Goal: Information Seeking & Learning: Understand process/instructions

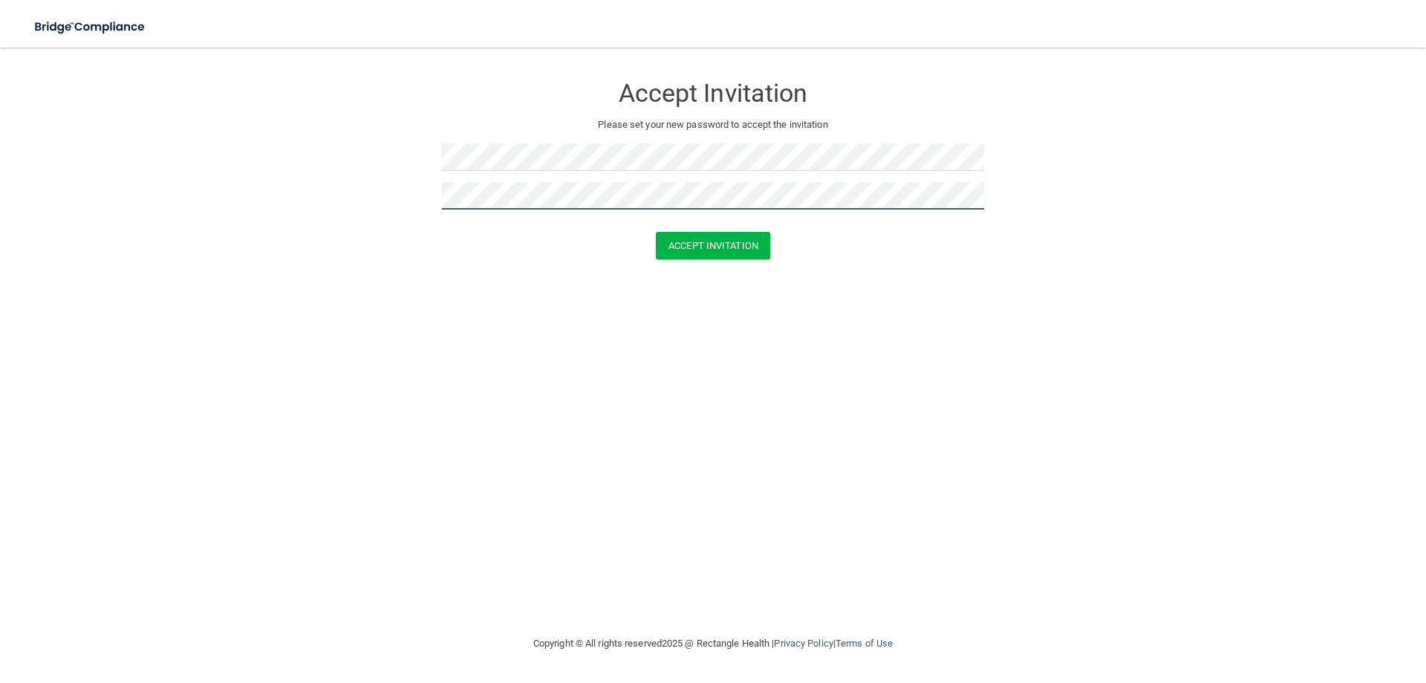
click at [656, 232] on button "Accept Invitation" at bounding box center [713, 245] width 114 height 27
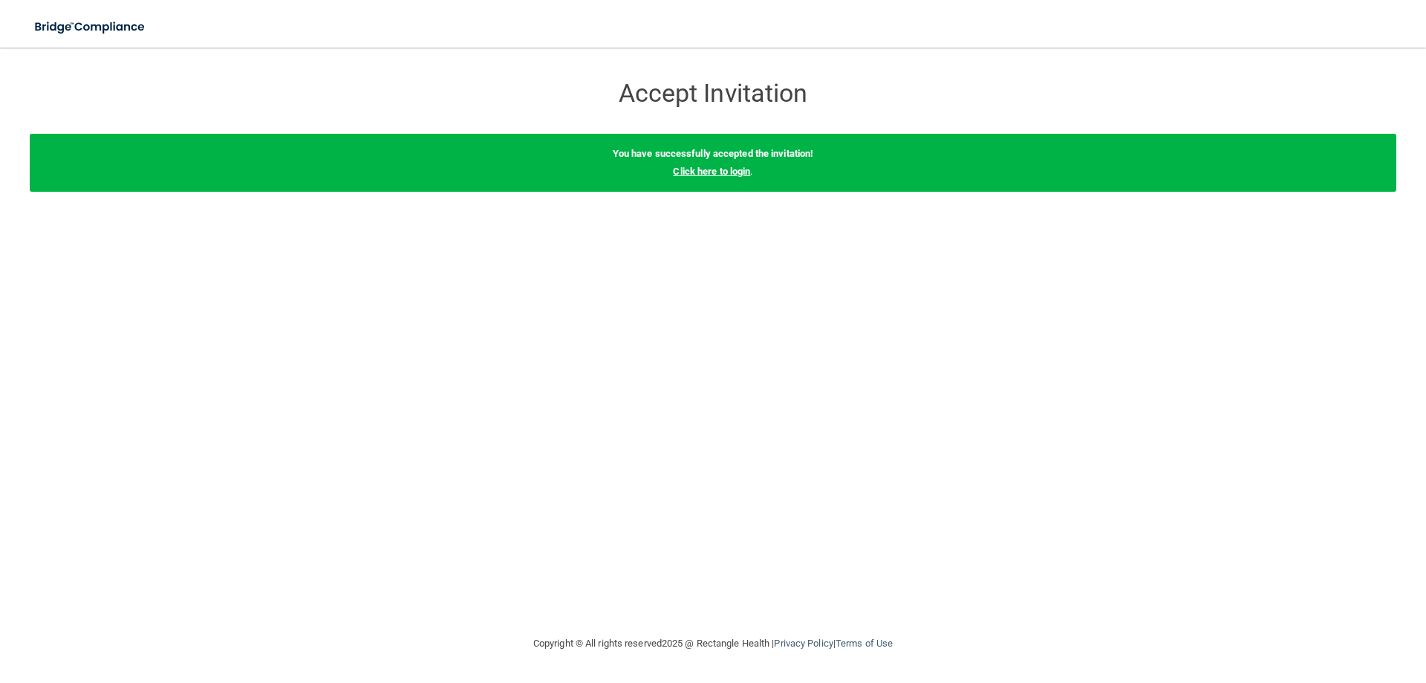
click at [733, 168] on link "Click here to login" at bounding box center [711, 171] width 77 height 11
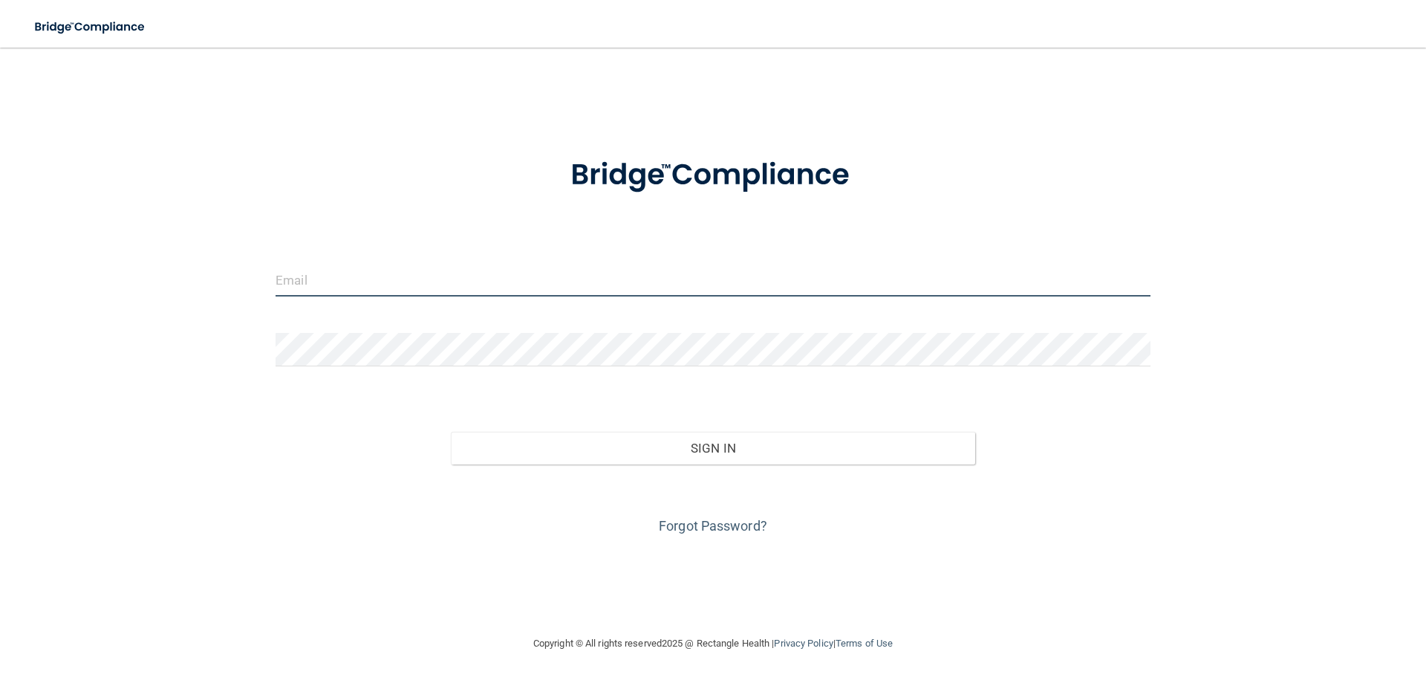
type input "[EMAIL_ADDRESS][DOMAIN_NAME]"
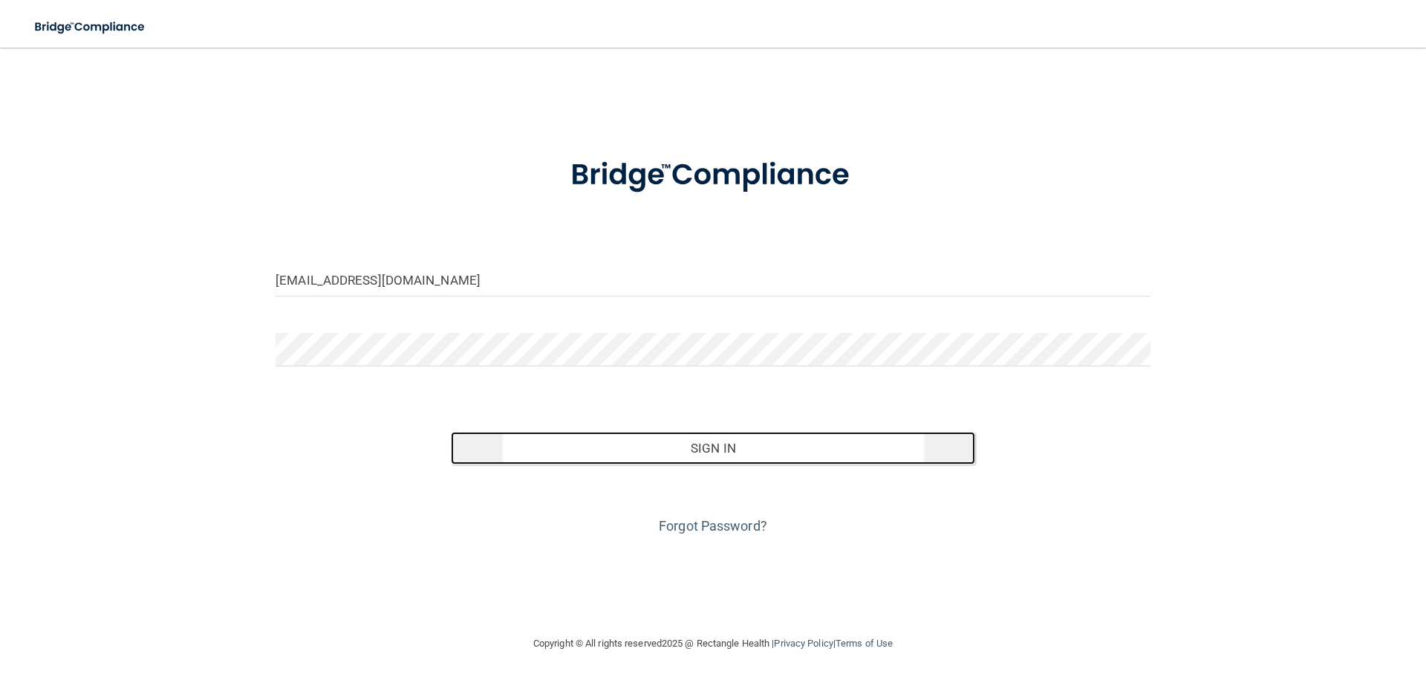
click at [686, 447] on button "Sign In" at bounding box center [713, 448] width 525 height 33
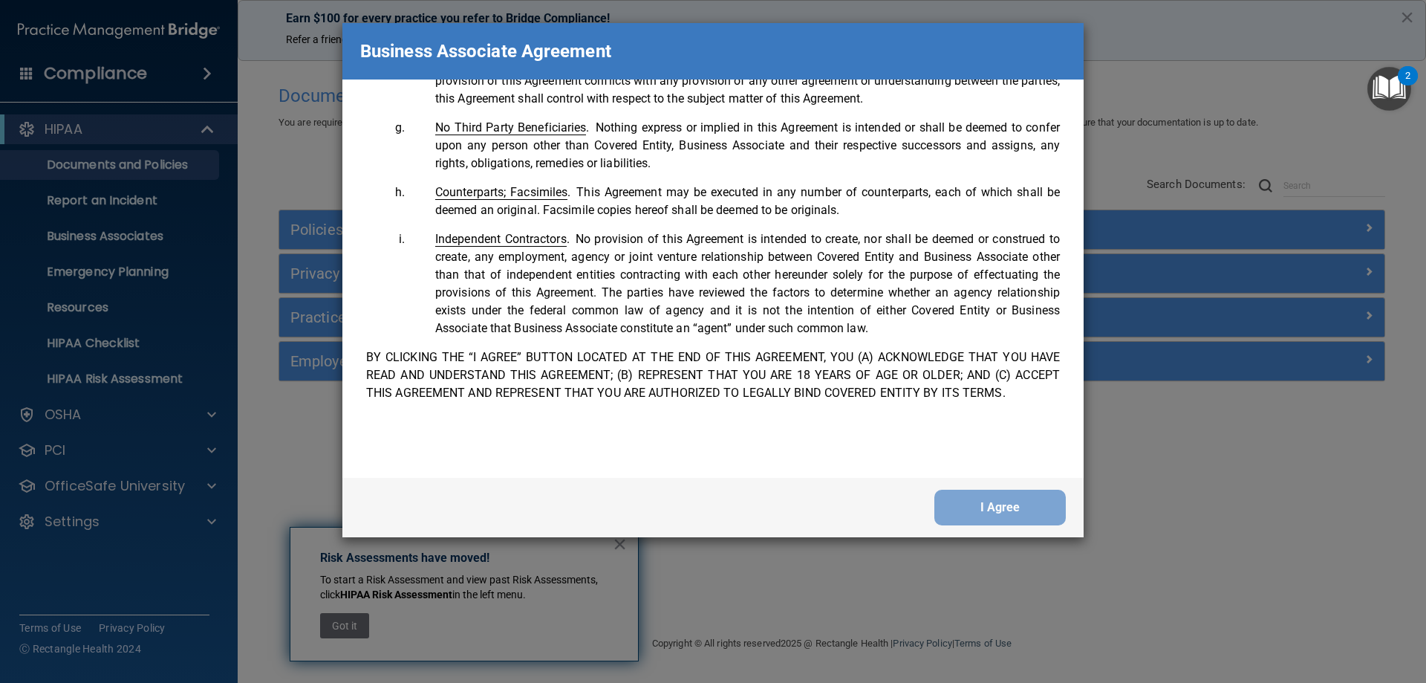
scroll to position [3030, 0]
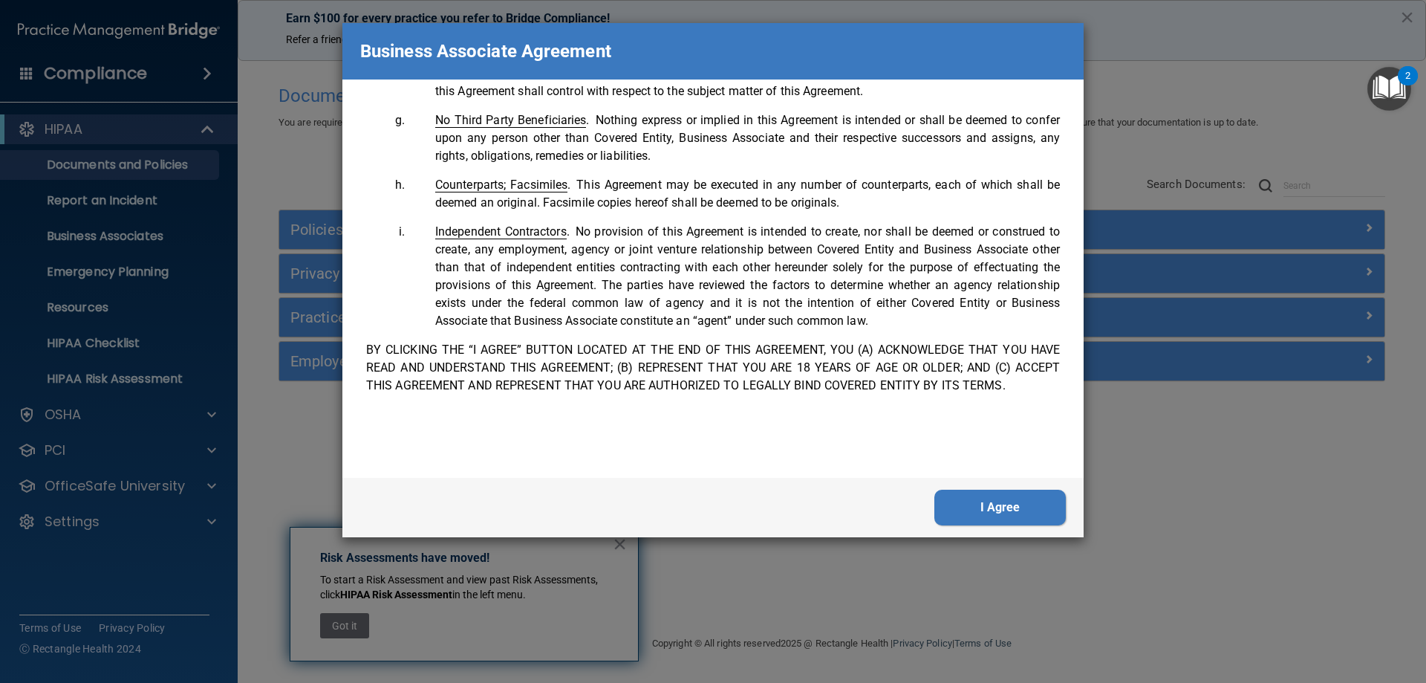
click at [979, 505] on button "I Agree" at bounding box center [1001, 508] width 132 height 36
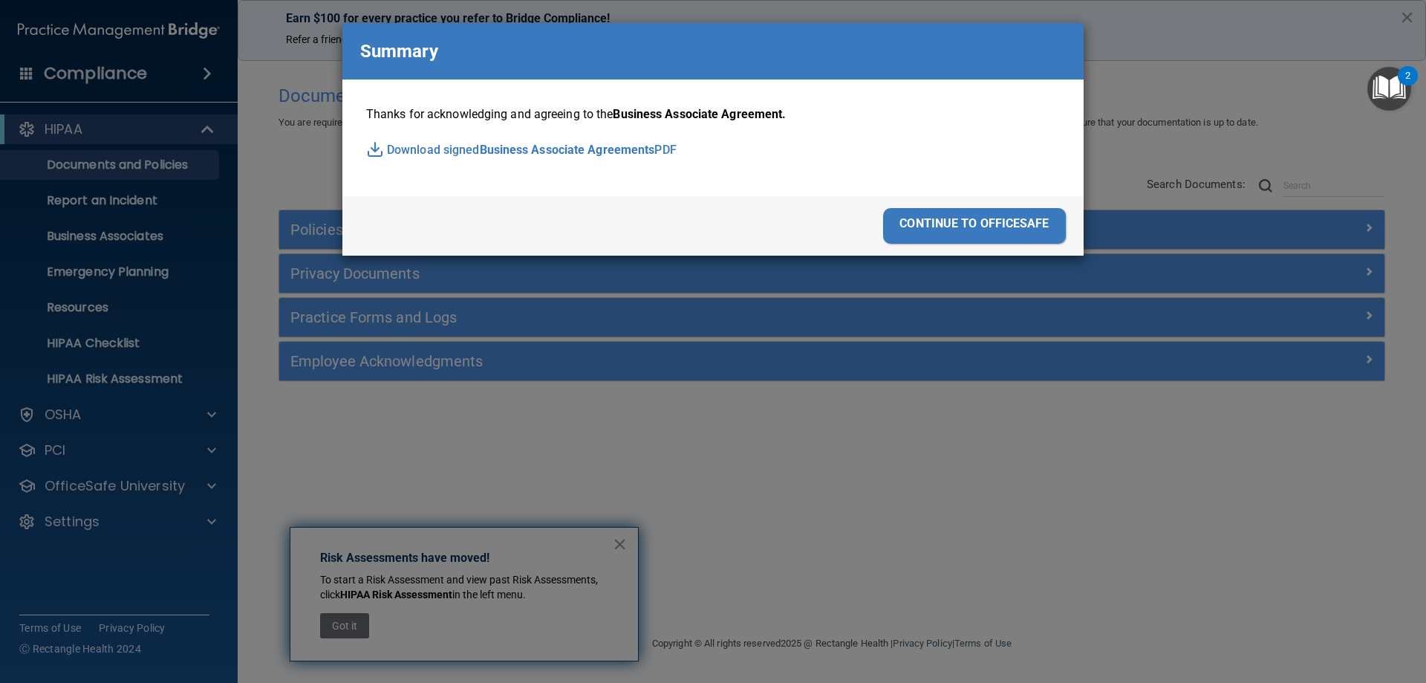
click at [993, 230] on div "continue to officesafe" at bounding box center [974, 226] width 183 height 36
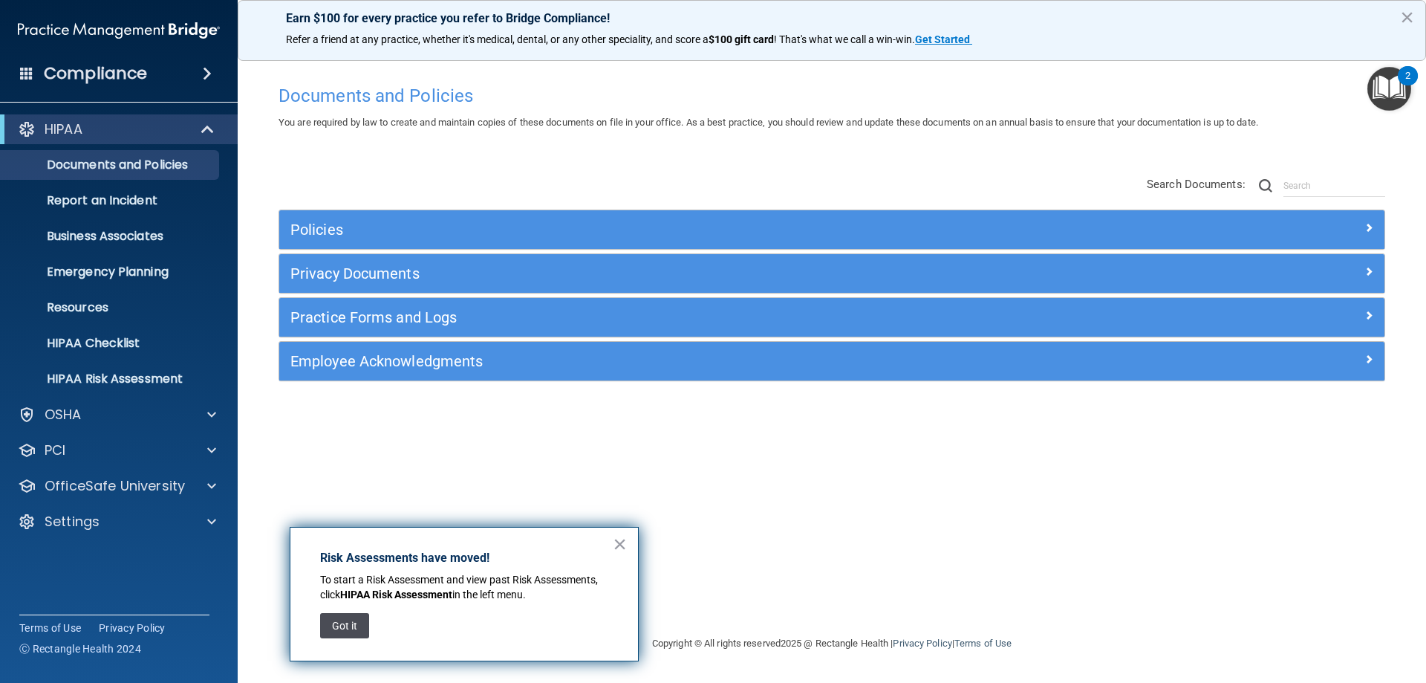
click at [341, 626] on button "Got it" at bounding box center [344, 625] width 49 height 25
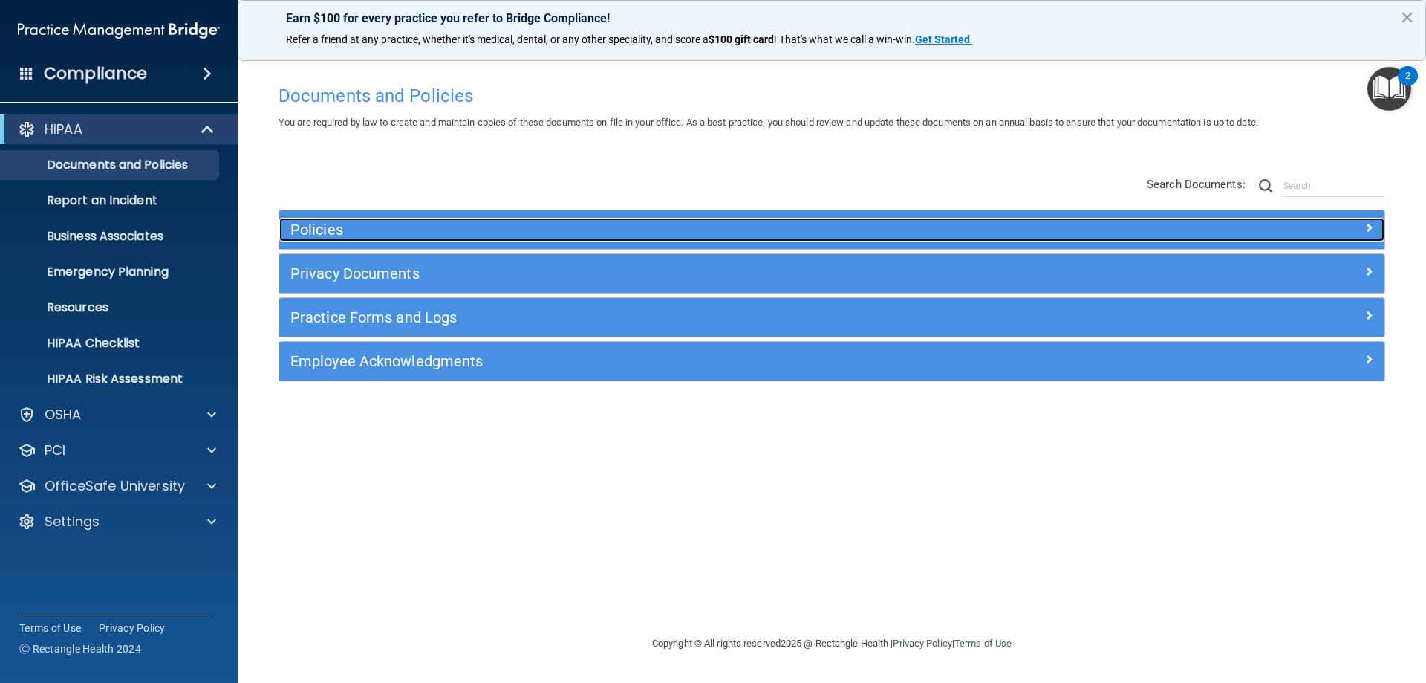
click at [346, 224] on h5 "Policies" at bounding box center [693, 229] width 807 height 16
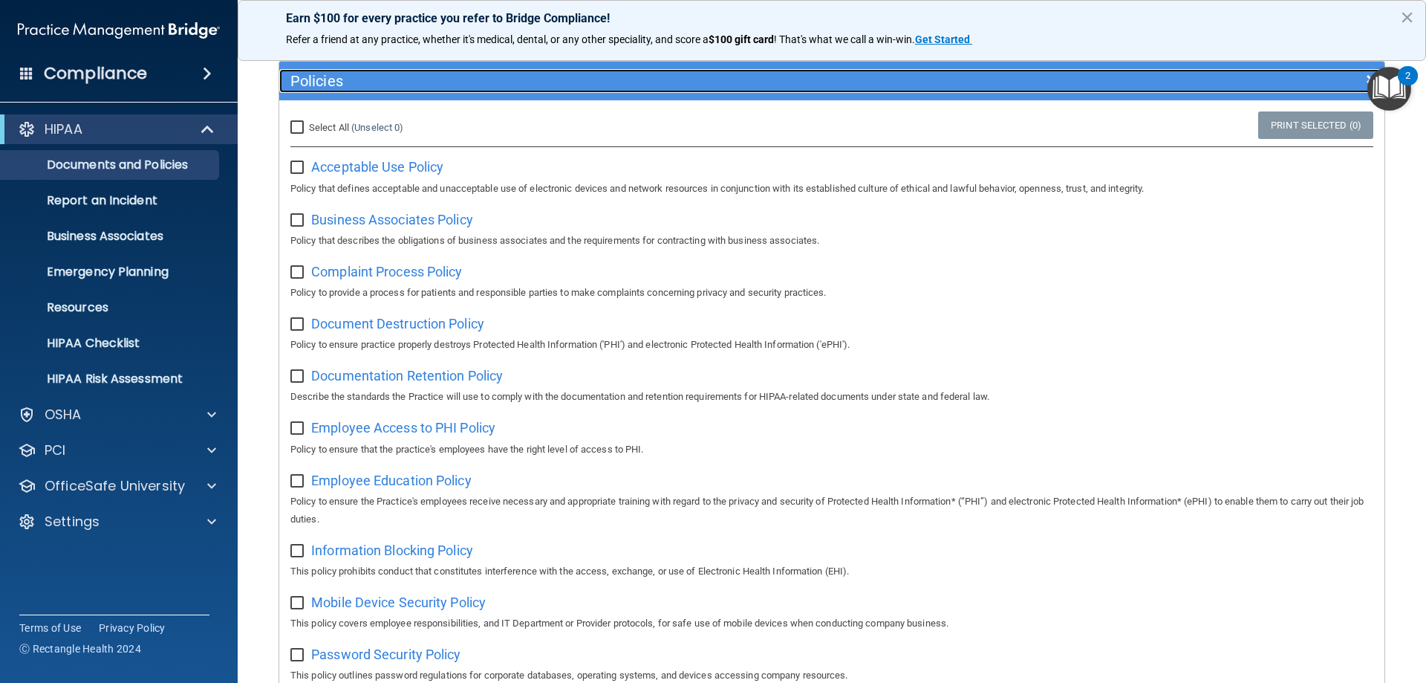
scroll to position [0, 0]
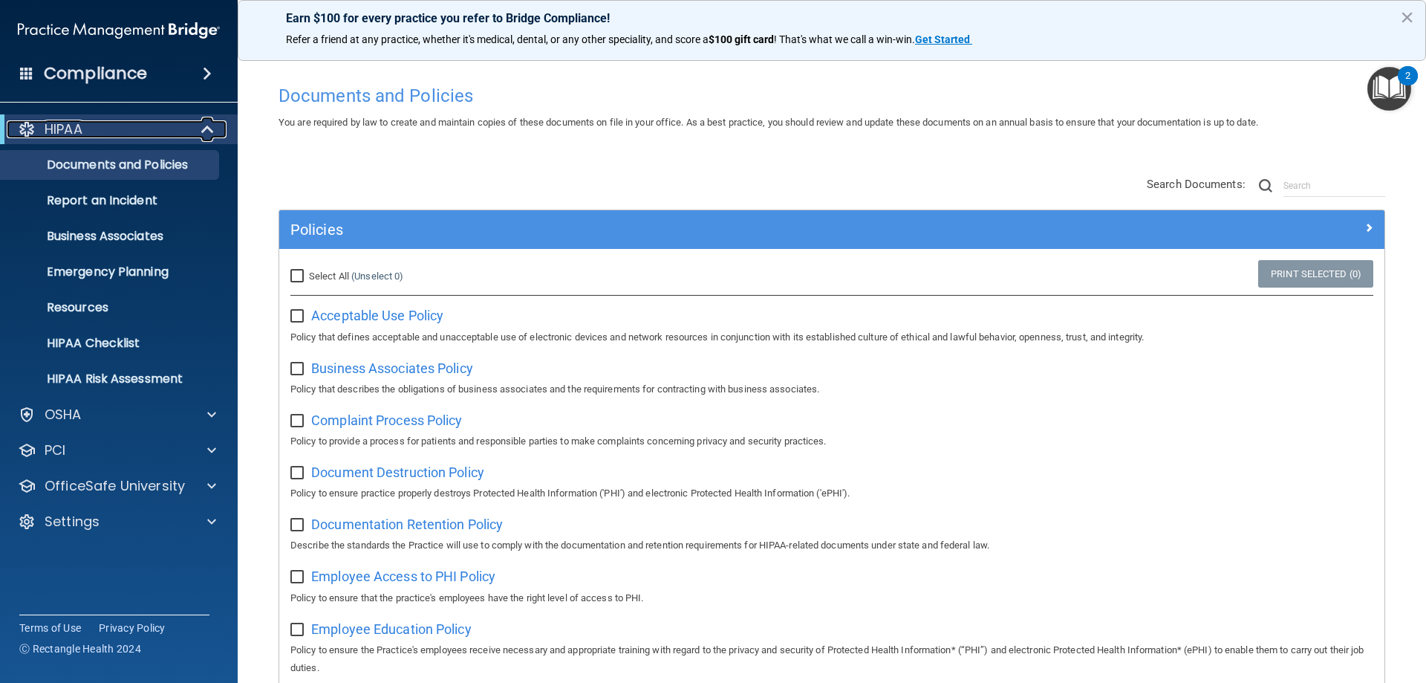
click at [135, 129] on div "HIPAA" at bounding box center [99, 129] width 184 height 18
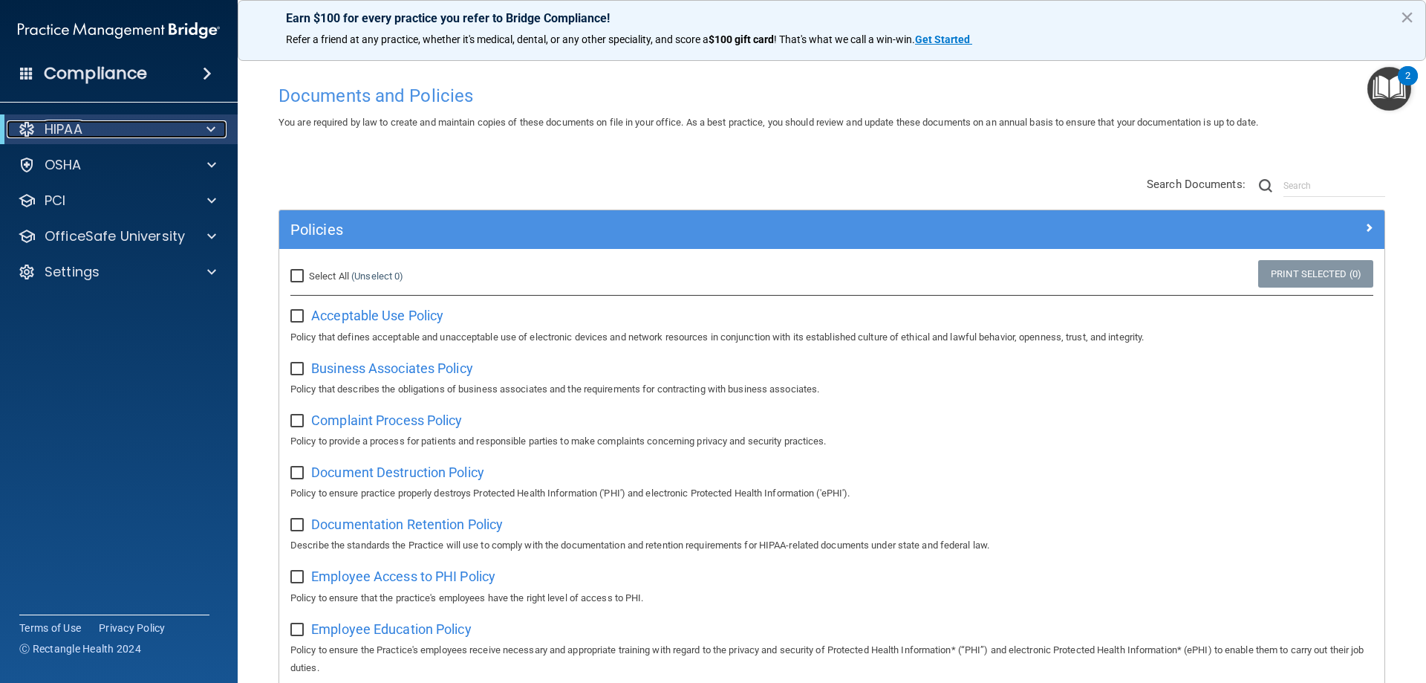
click at [135, 129] on div "HIPAA" at bounding box center [99, 129] width 184 height 18
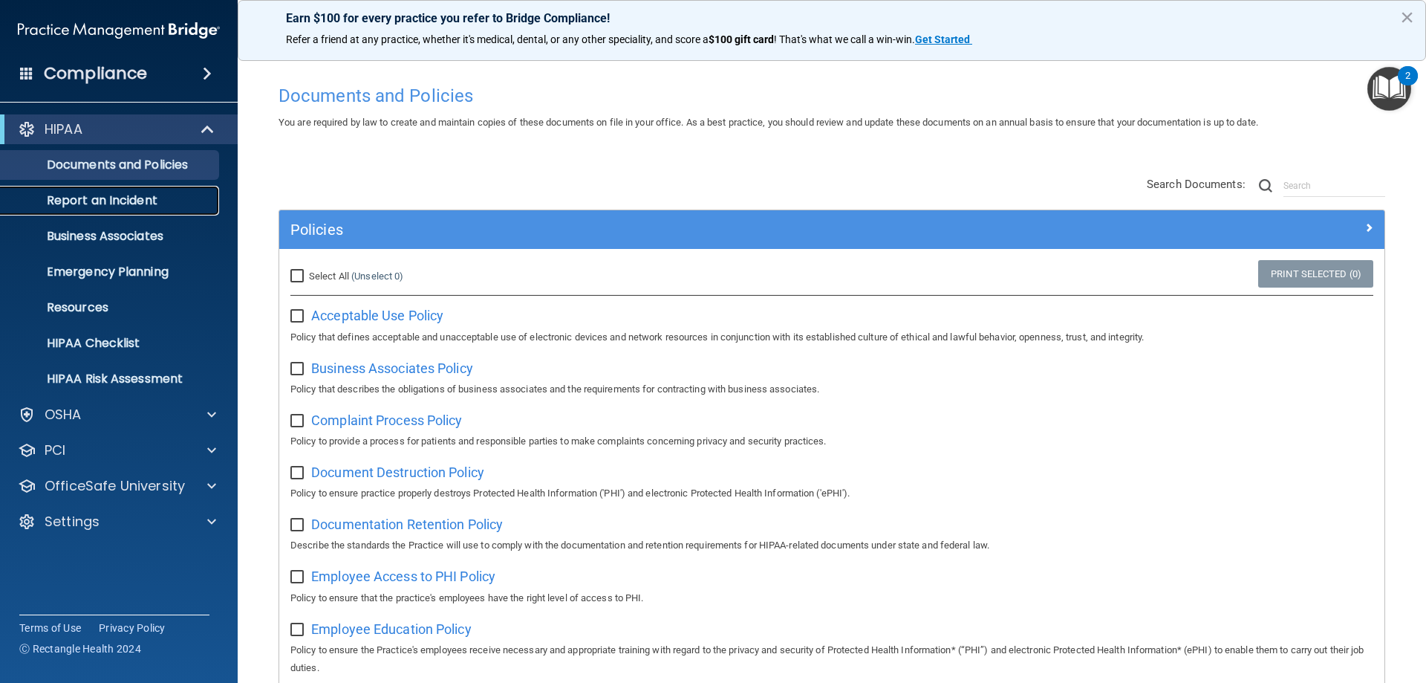
click at [120, 196] on p "Report an Incident" at bounding box center [111, 200] width 203 height 15
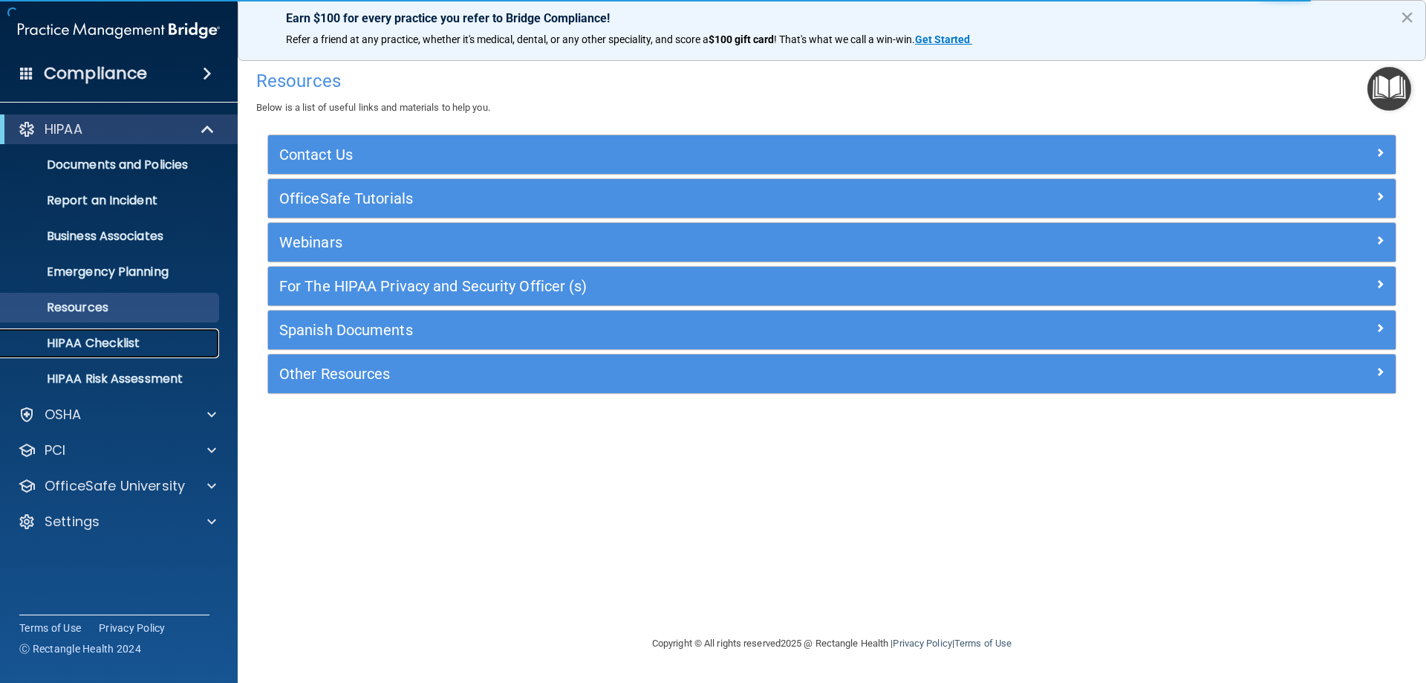
click at [94, 344] on p "HIPAA Checklist" at bounding box center [111, 343] width 203 height 15
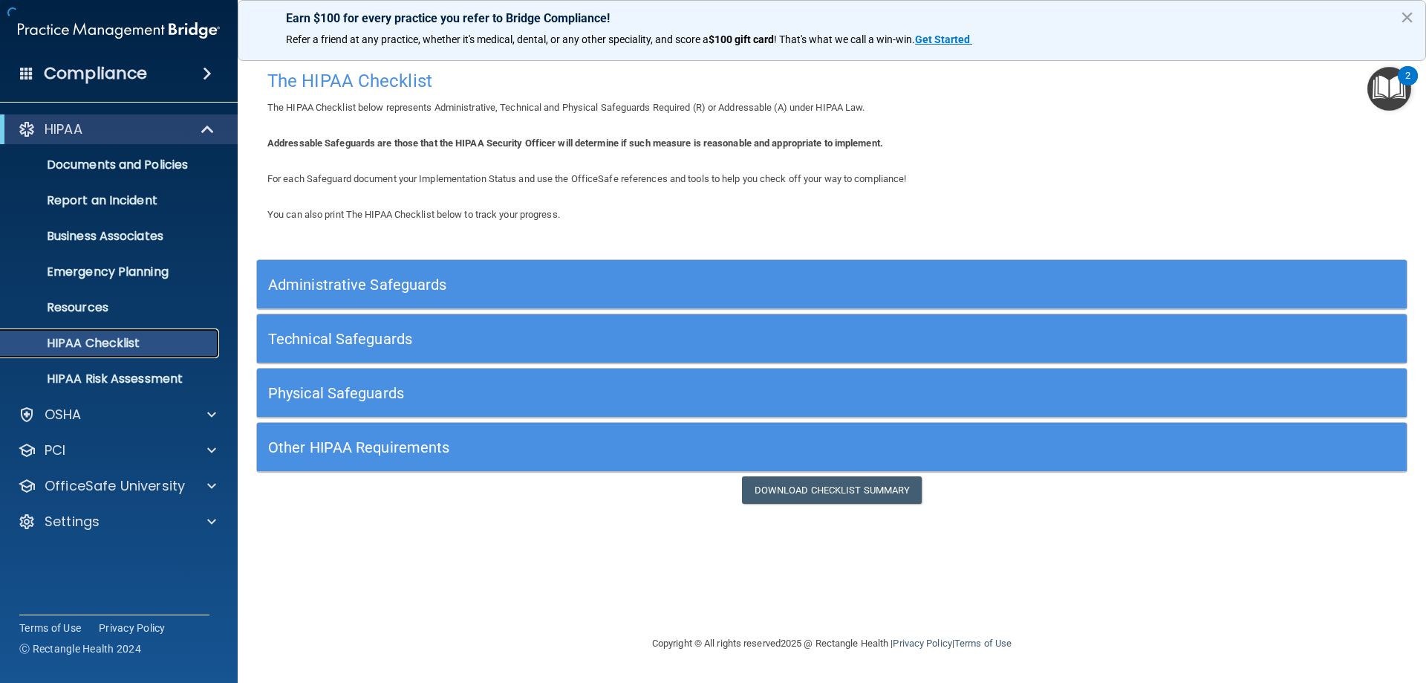
click at [129, 348] on p "HIPAA Checklist" at bounding box center [111, 343] width 203 height 15
click at [360, 286] on h5 "Administrative Safeguards" at bounding box center [688, 284] width 840 height 16
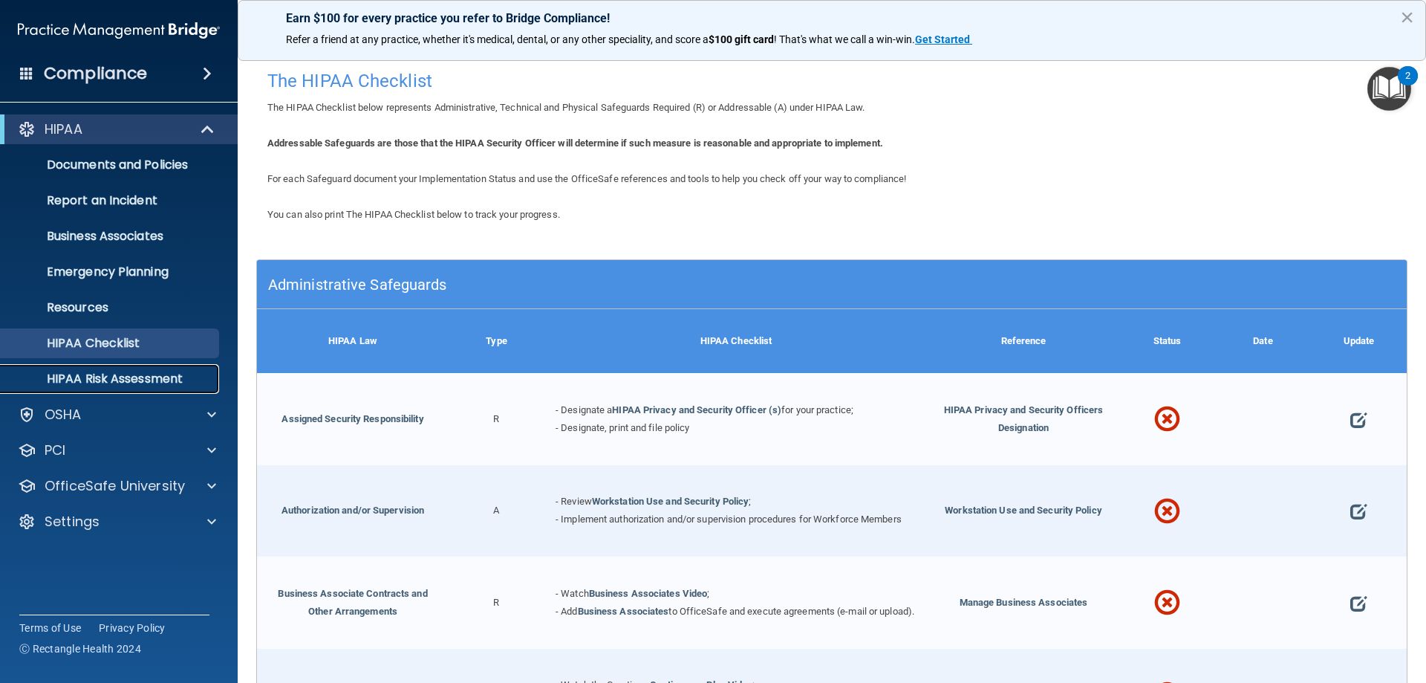
click at [92, 379] on p "HIPAA Risk Assessment" at bounding box center [111, 378] width 203 height 15
